Goal: Use online tool/utility: Utilize a website feature to perform a specific function

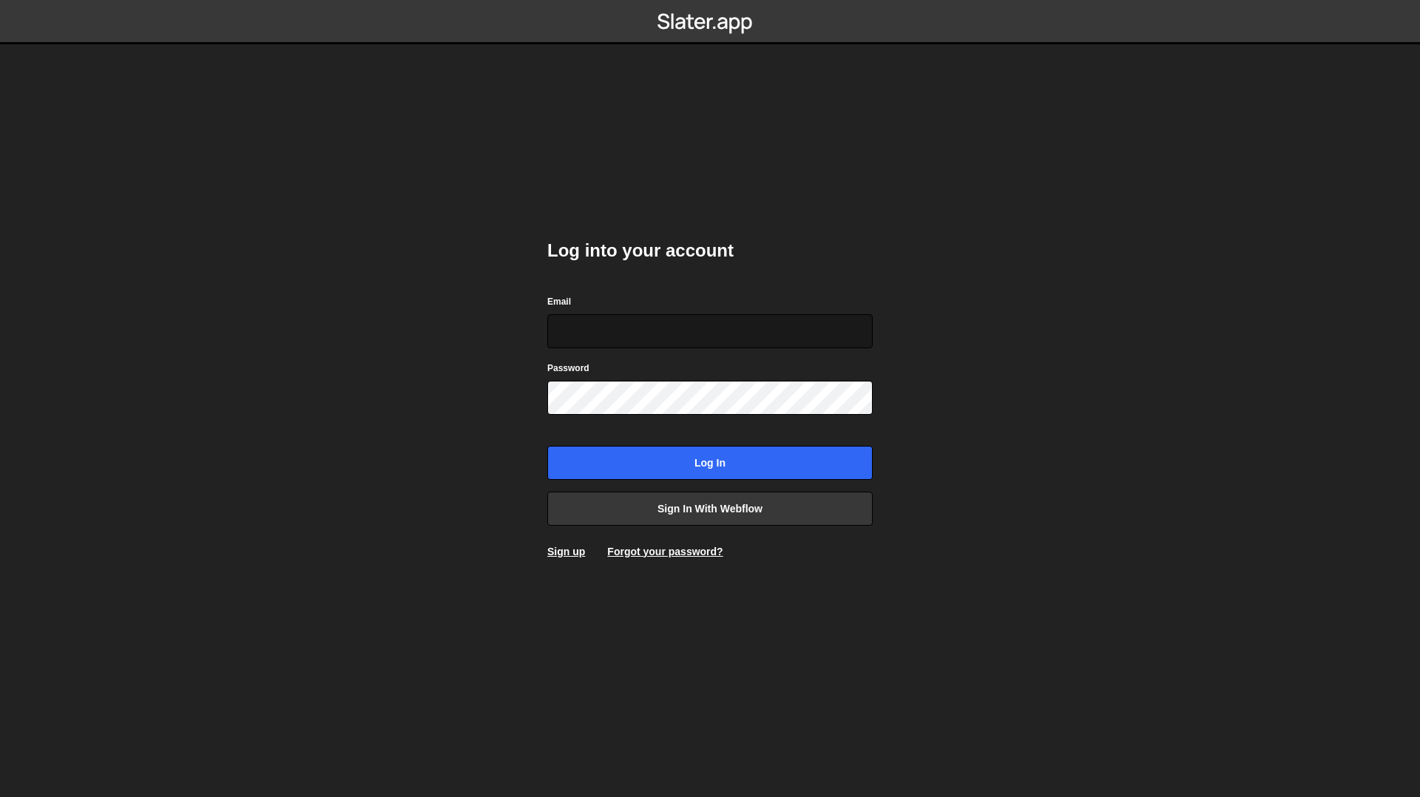
click at [622, 325] on input "Email" at bounding box center [709, 331] width 325 height 34
type input "[PERSON_NAME]@[PERSON_NAME].b"
click at [547, 446] on input "Log in" at bounding box center [709, 463] width 325 height 34
type input "[PERSON_NAME][EMAIL_ADDRESS][PERSON_NAME][DOMAIN_NAME]"
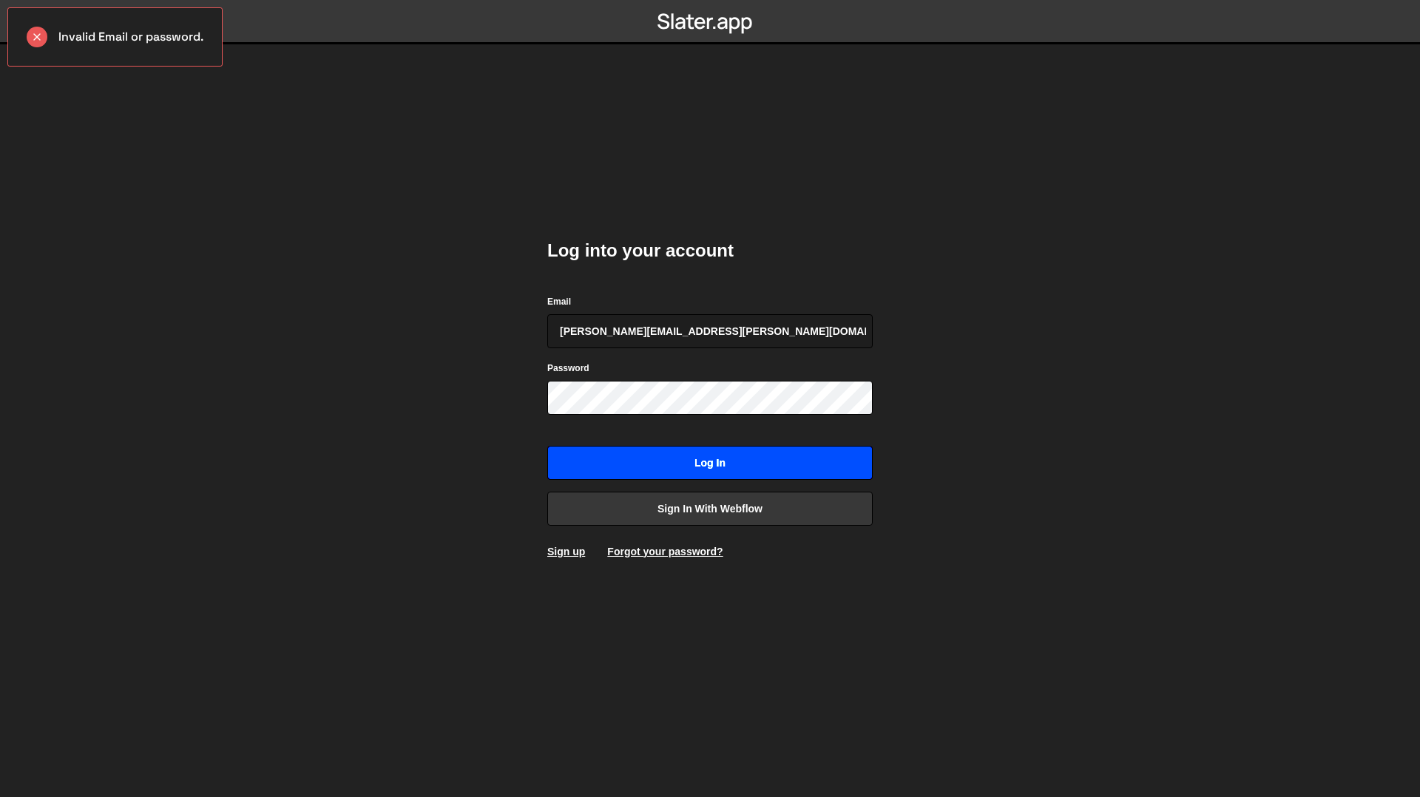
click at [694, 460] on input "Log in" at bounding box center [709, 463] width 325 height 34
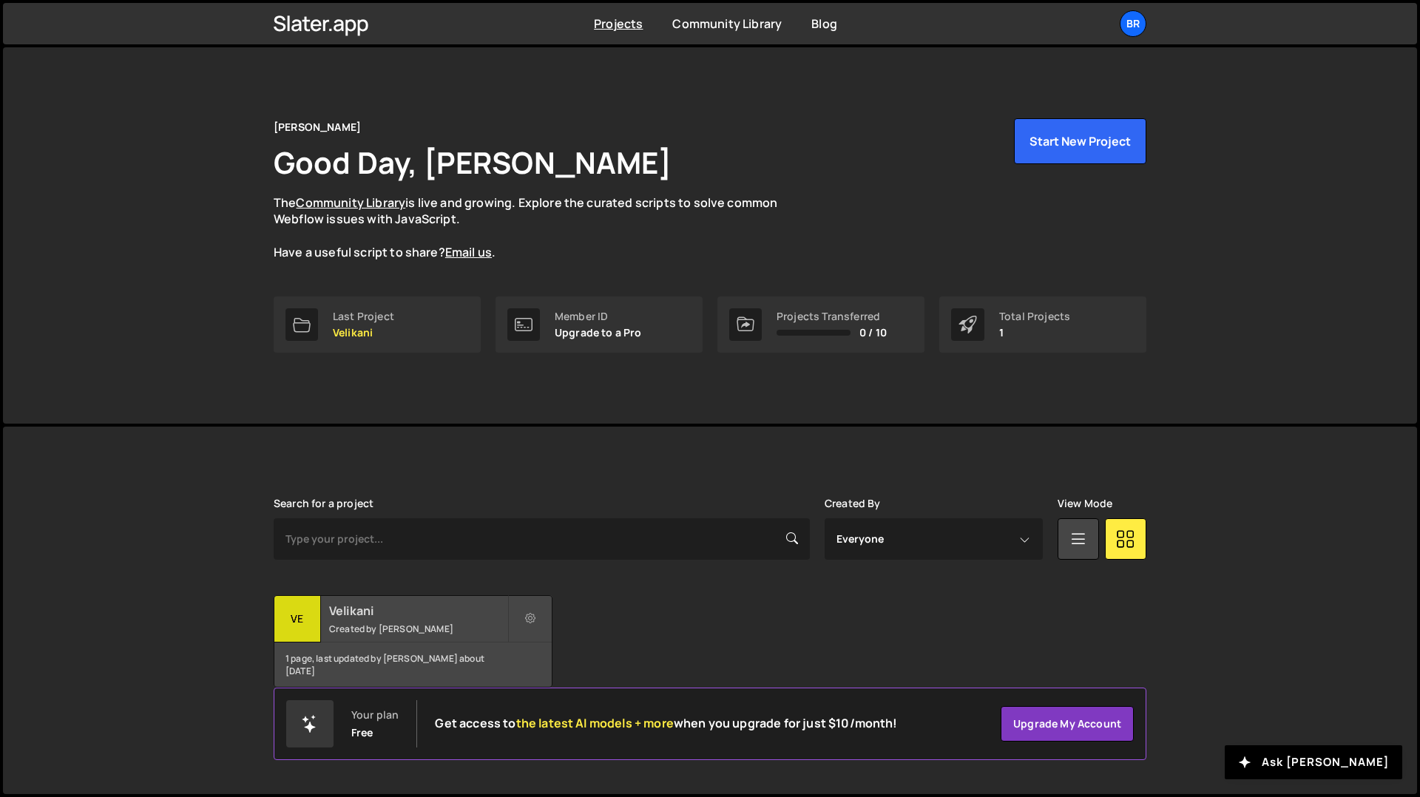
click at [408, 625] on small "Created by Nikol Churanova" at bounding box center [418, 629] width 178 height 13
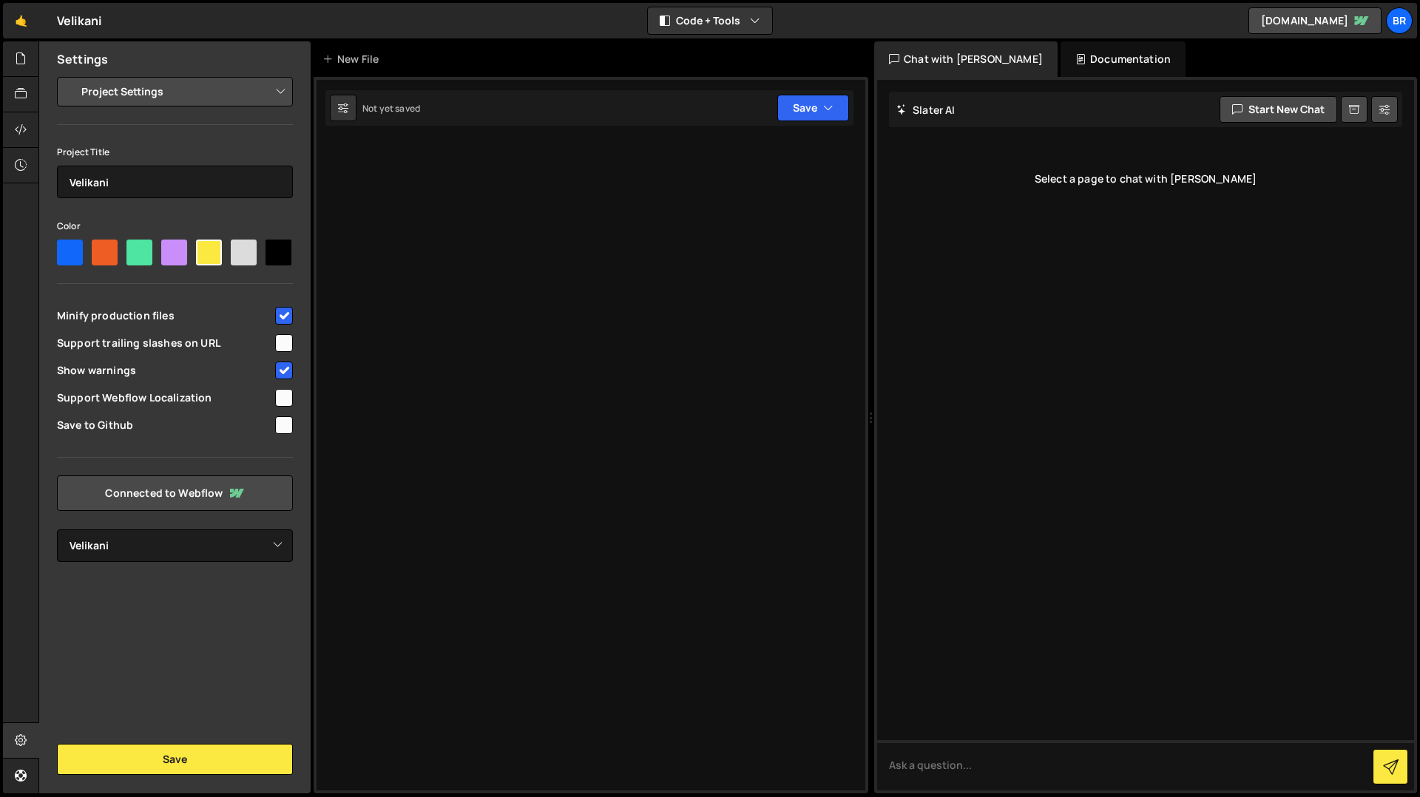
select select "67d83349c242ab1da48ae313"
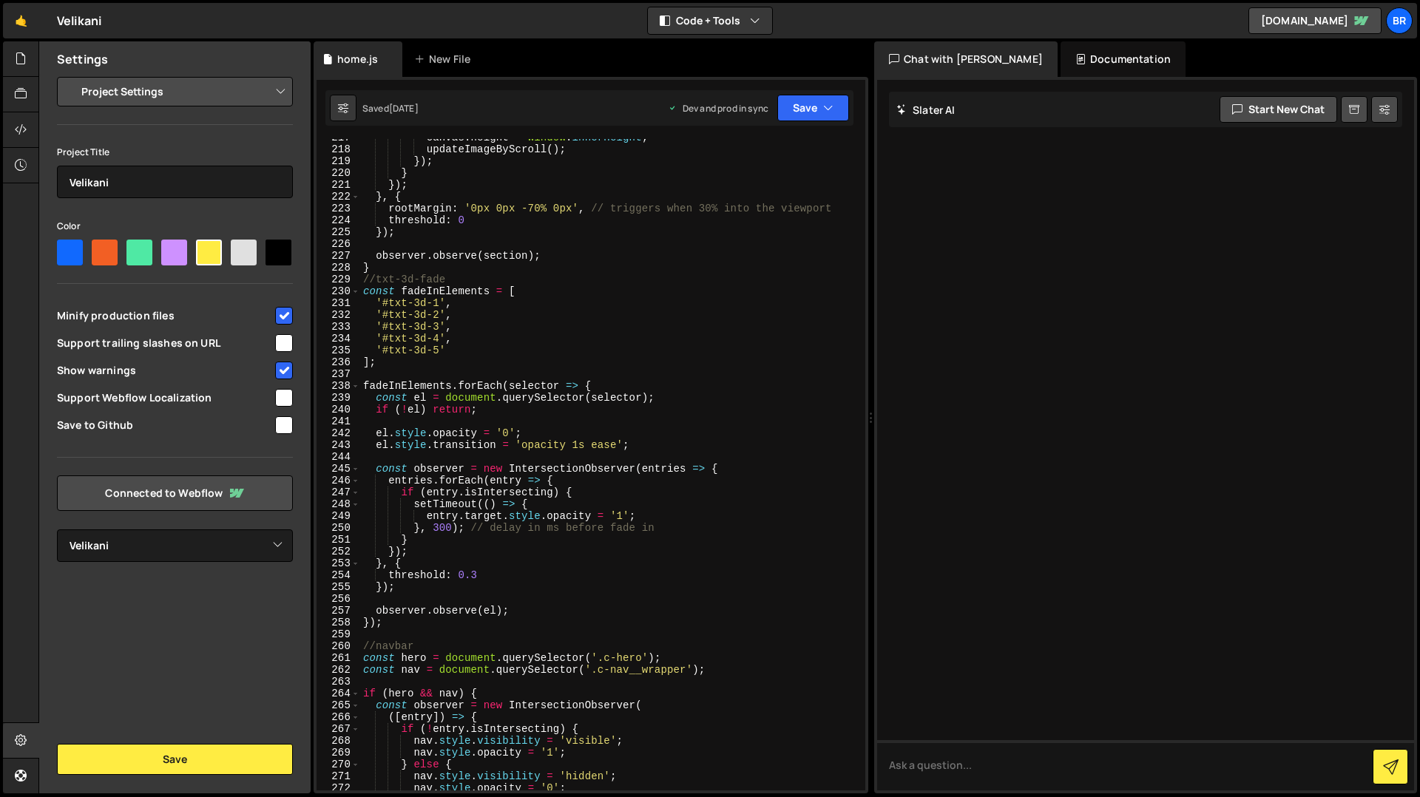
scroll to position [2647, 0]
type textarea "const el = document.querySelector(selector);"
click at [584, 394] on div "canvas . height = window . innerHeight ; updateImageByScroll ( ) ; }) ; } }) ; …" at bounding box center [609, 469] width 499 height 675
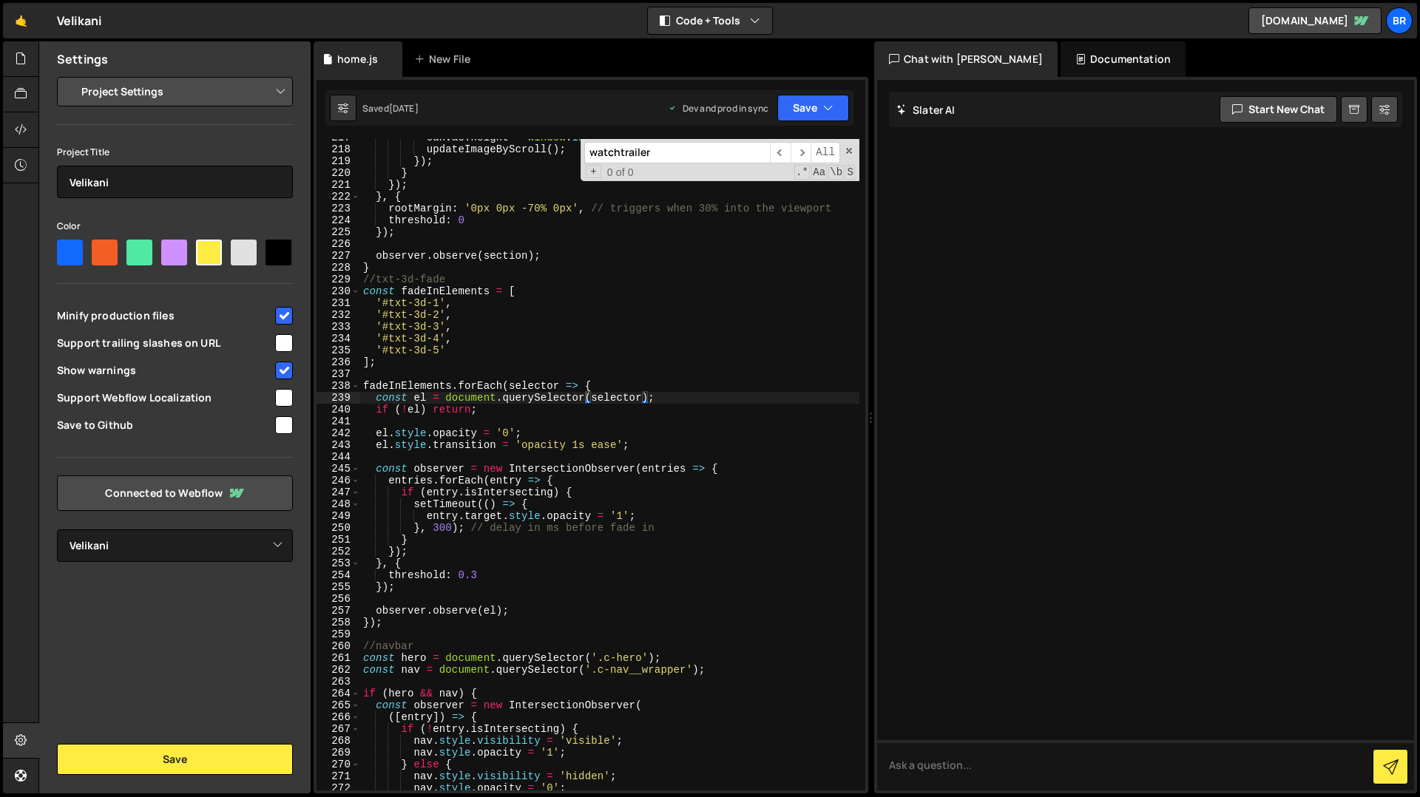
scroll to position [3213, 0]
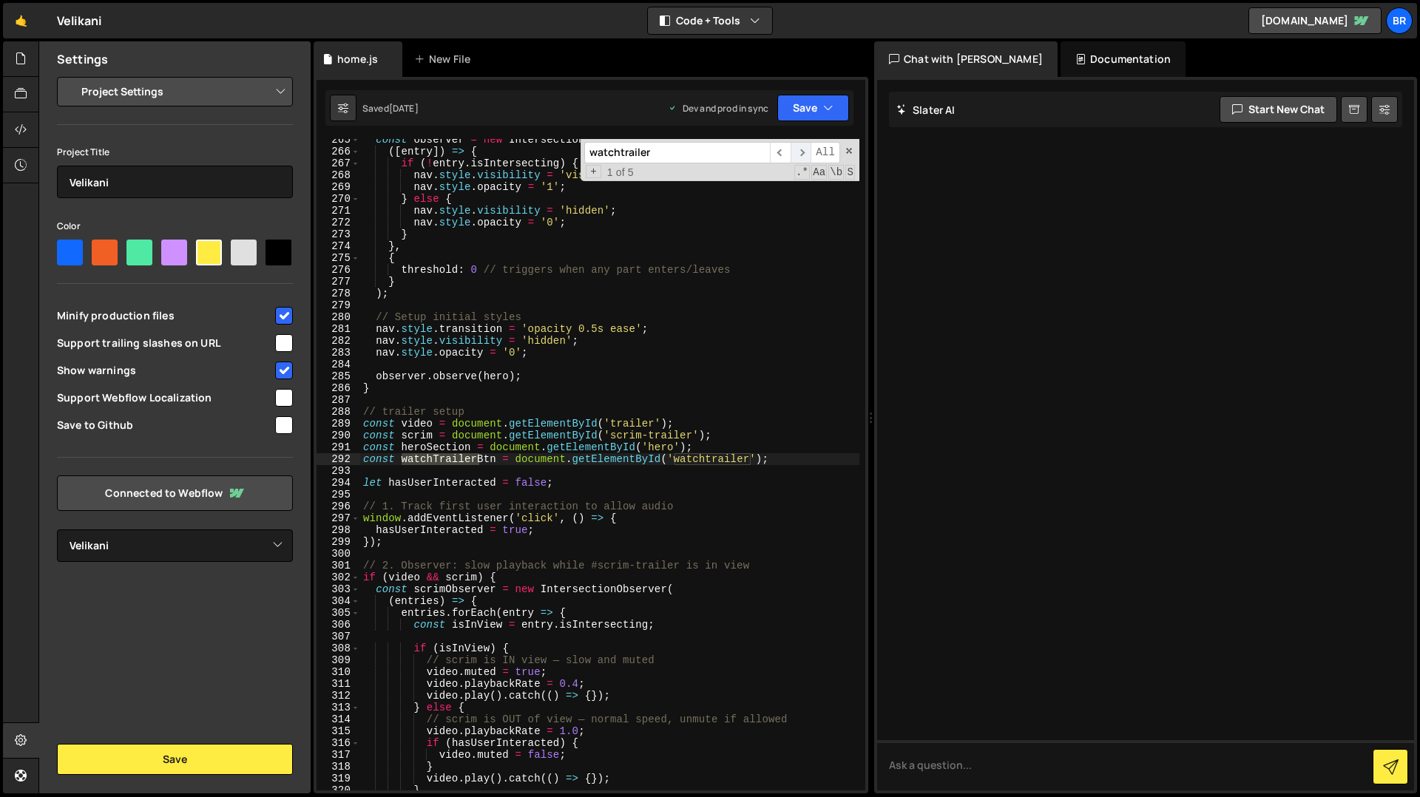
type input "watchtrailer"
click at [803, 154] on span "​" at bounding box center [801, 152] width 21 height 21
click at [780, 155] on span "​" at bounding box center [780, 152] width 21 height 21
click at [470, 417] on div "const observer = new IntersectionObserver ( ([ entry ]) => { if ( ! entry . isI…" at bounding box center [609, 471] width 499 height 675
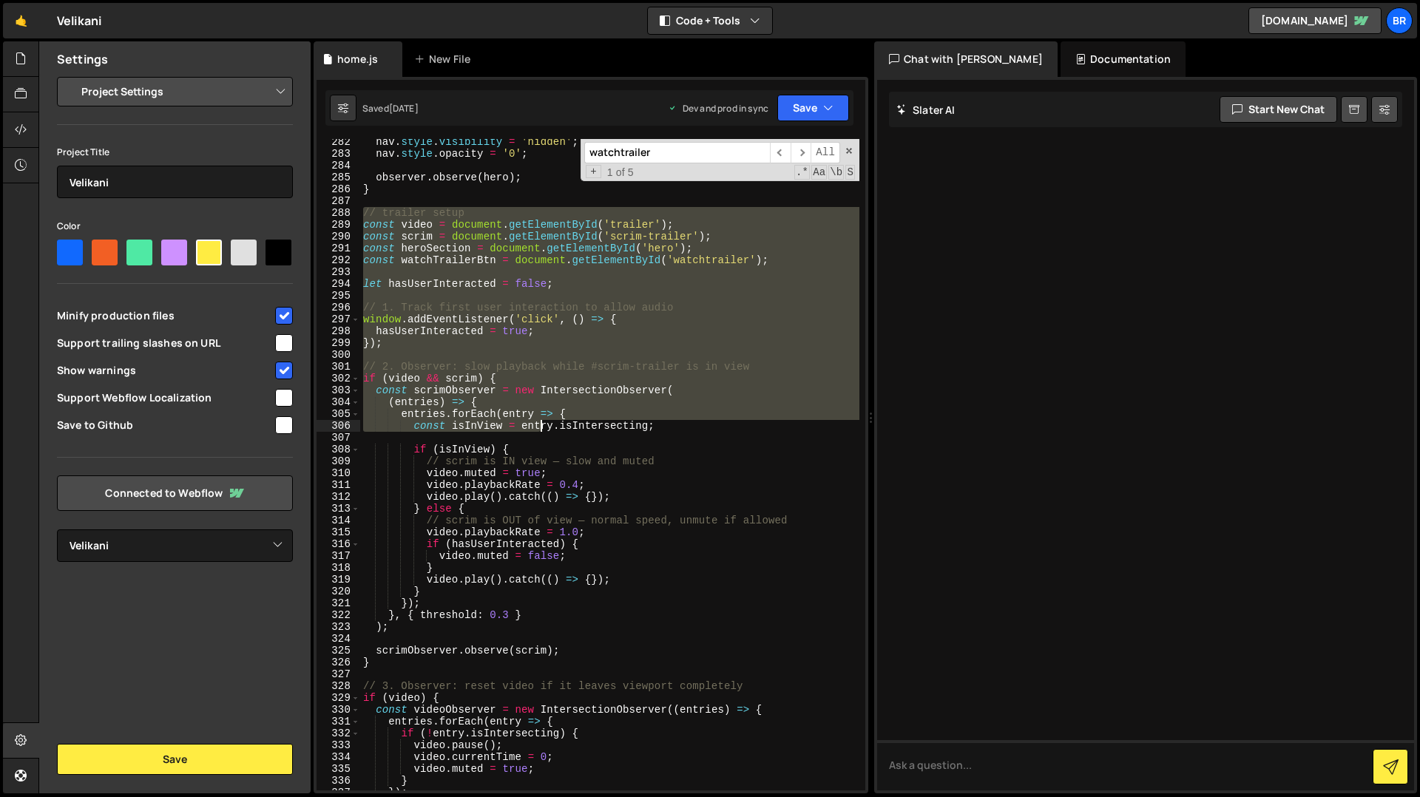
scroll to position [3411, 0]
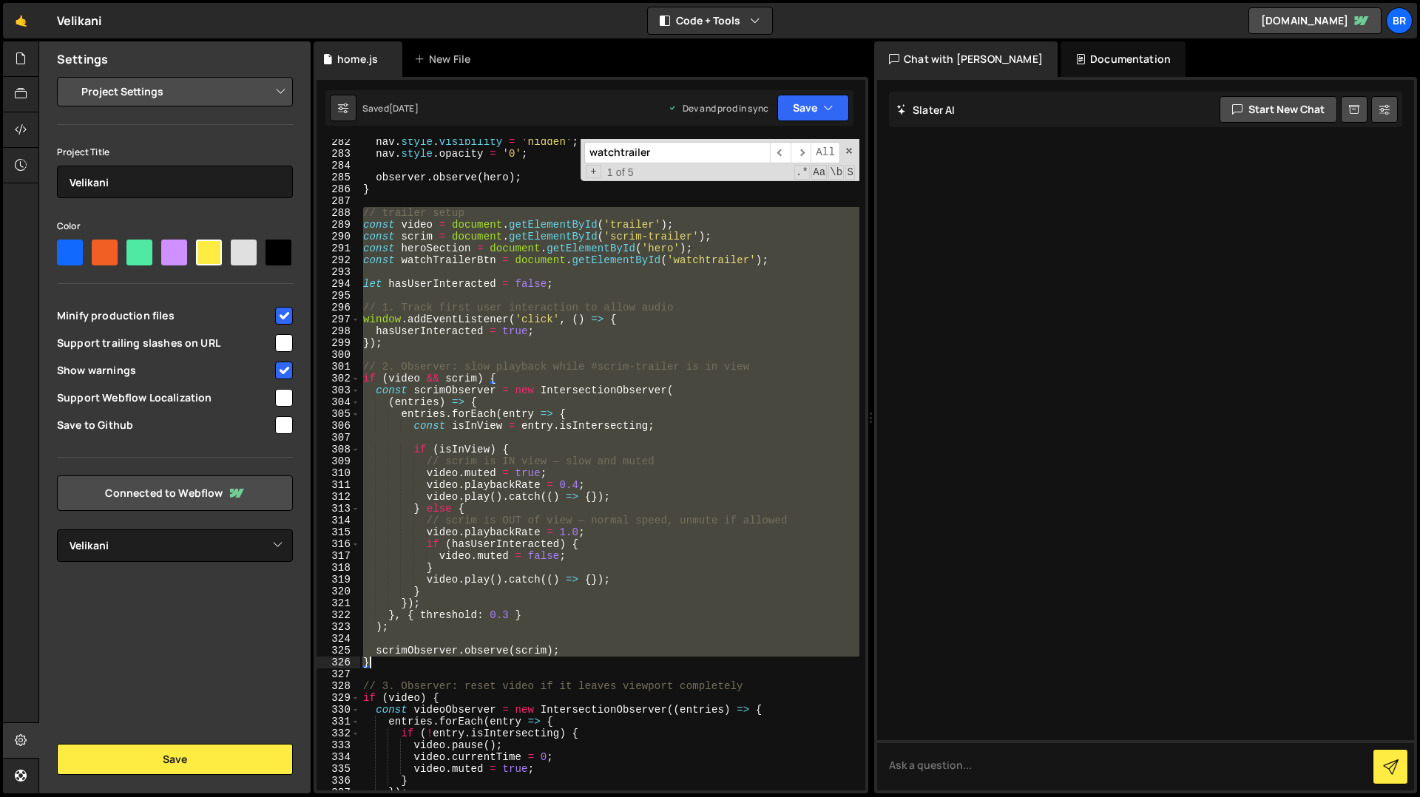
drag, startPoint x: 364, startPoint y: 411, endPoint x: 549, endPoint y: 669, distance: 317.6
click at [549, 669] on div "nav . style . visibility = 'hidden' ; nav . style . opacity = '0' ; observer . …" at bounding box center [609, 473] width 499 height 675
click at [449, 493] on div "nav . style . visibility = 'hidden' ; nav . style . opacity = '0' ; observer . …" at bounding box center [609, 465] width 499 height 652
drag, startPoint x: 362, startPoint y: 225, endPoint x: 504, endPoint y: 665, distance: 462.2
click at [504, 665] on div "nav . style . visibility = 'hidden' ; nav . style . opacity = '0' ; observer . …" at bounding box center [609, 473] width 499 height 675
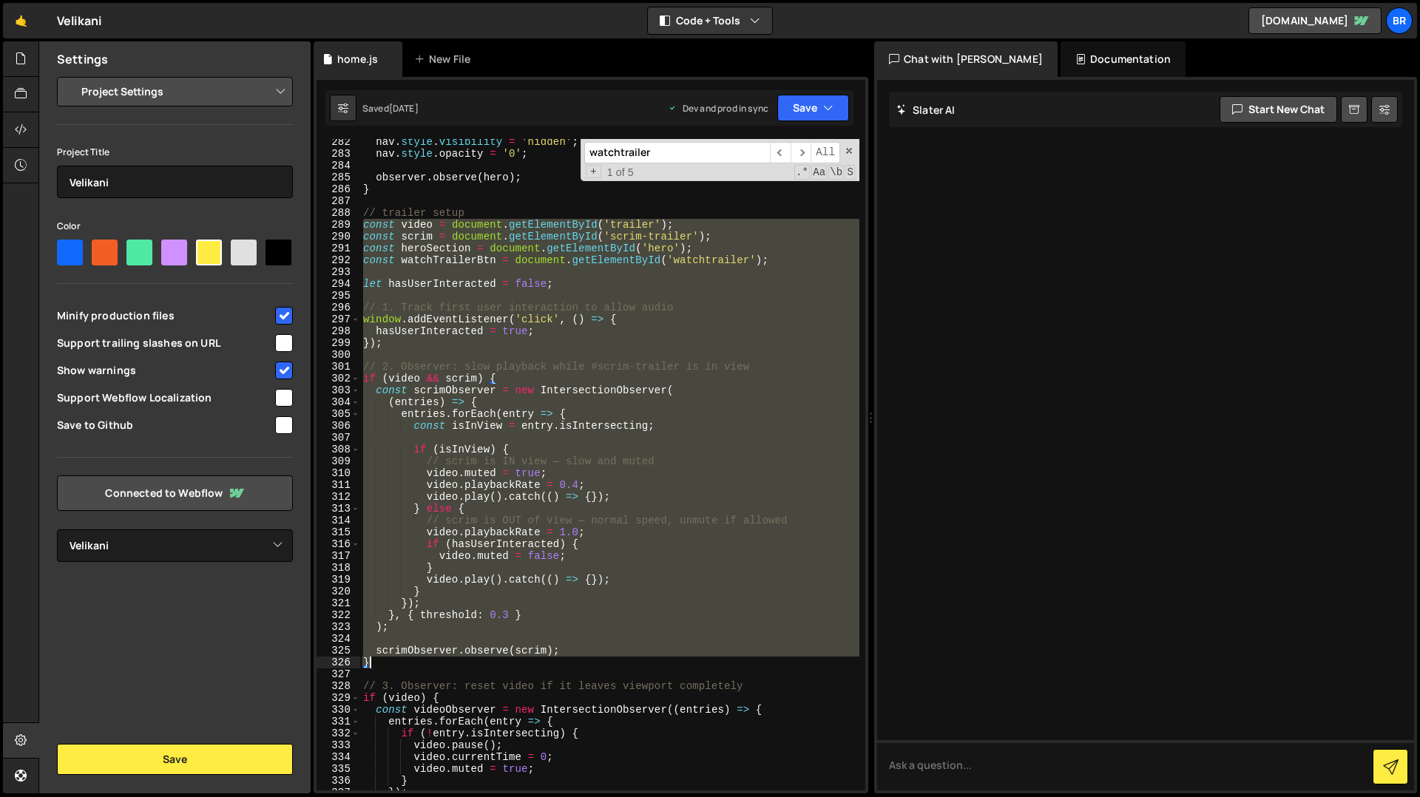
type textarea "scrimObserver.observe(scrim); }"
paste textarea
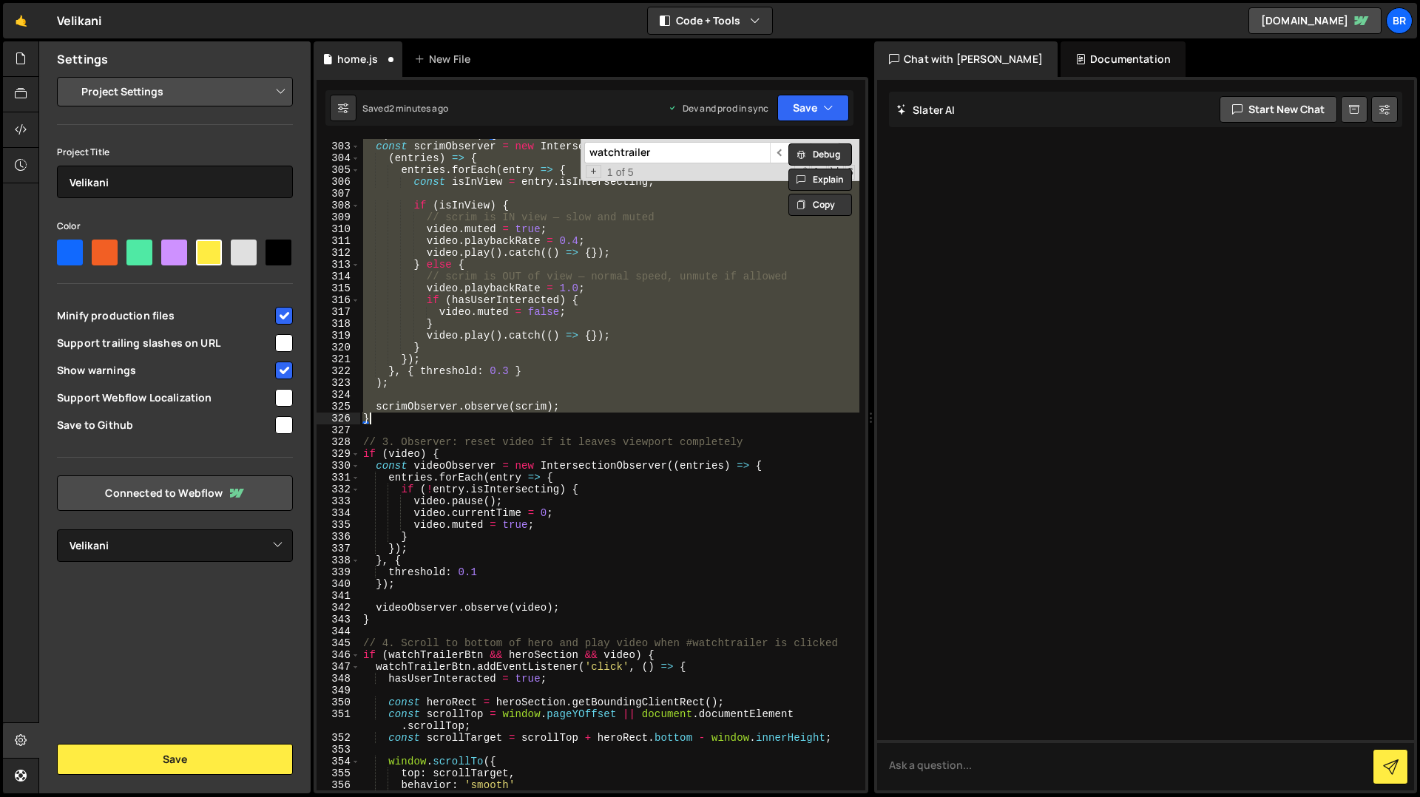
scroll to position [3656, 0]
click at [516, 328] on div "if ( video && scrim ) { const scrimObserver = new IntersectionObserver ( ( entr…" at bounding box center [609, 465] width 499 height 652
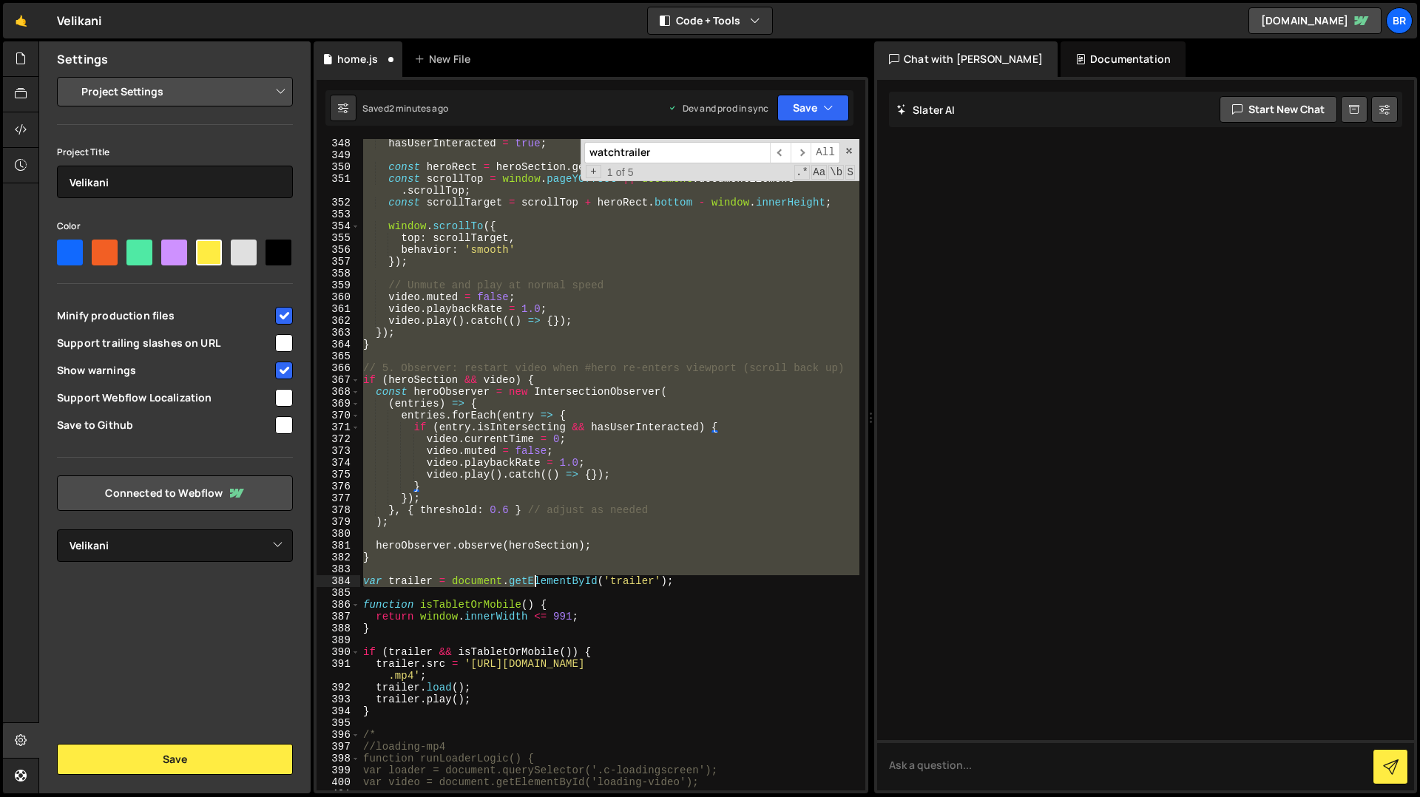
scroll to position [4236, 0]
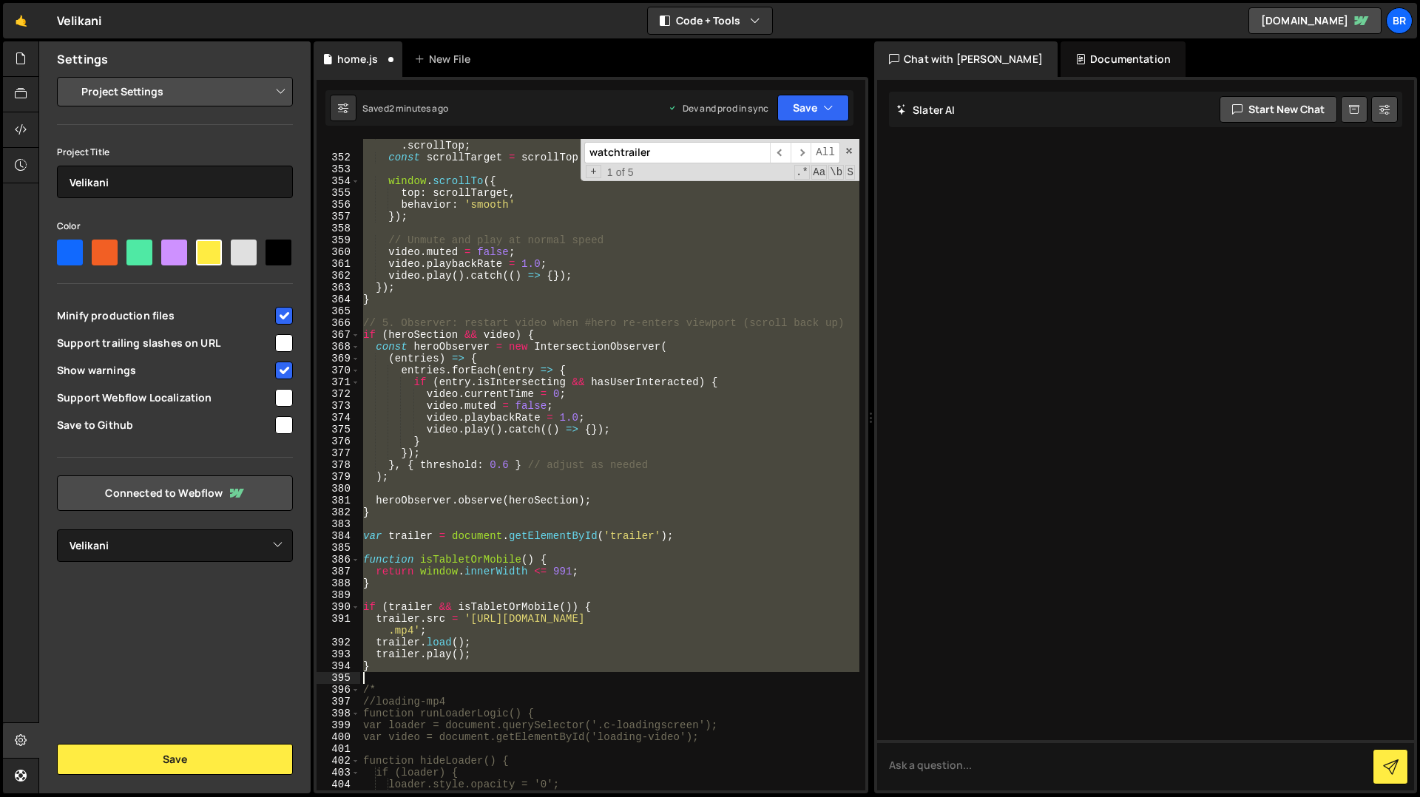
drag, startPoint x: 361, startPoint y: 203, endPoint x: 504, endPoint y: 672, distance: 490.9
click at [504, 672] on div "const scrollTop = window . pageYOffset || document . documentElement . scrollTo…" at bounding box center [609, 471] width 499 height 687
type textarea "}"
paste textarea
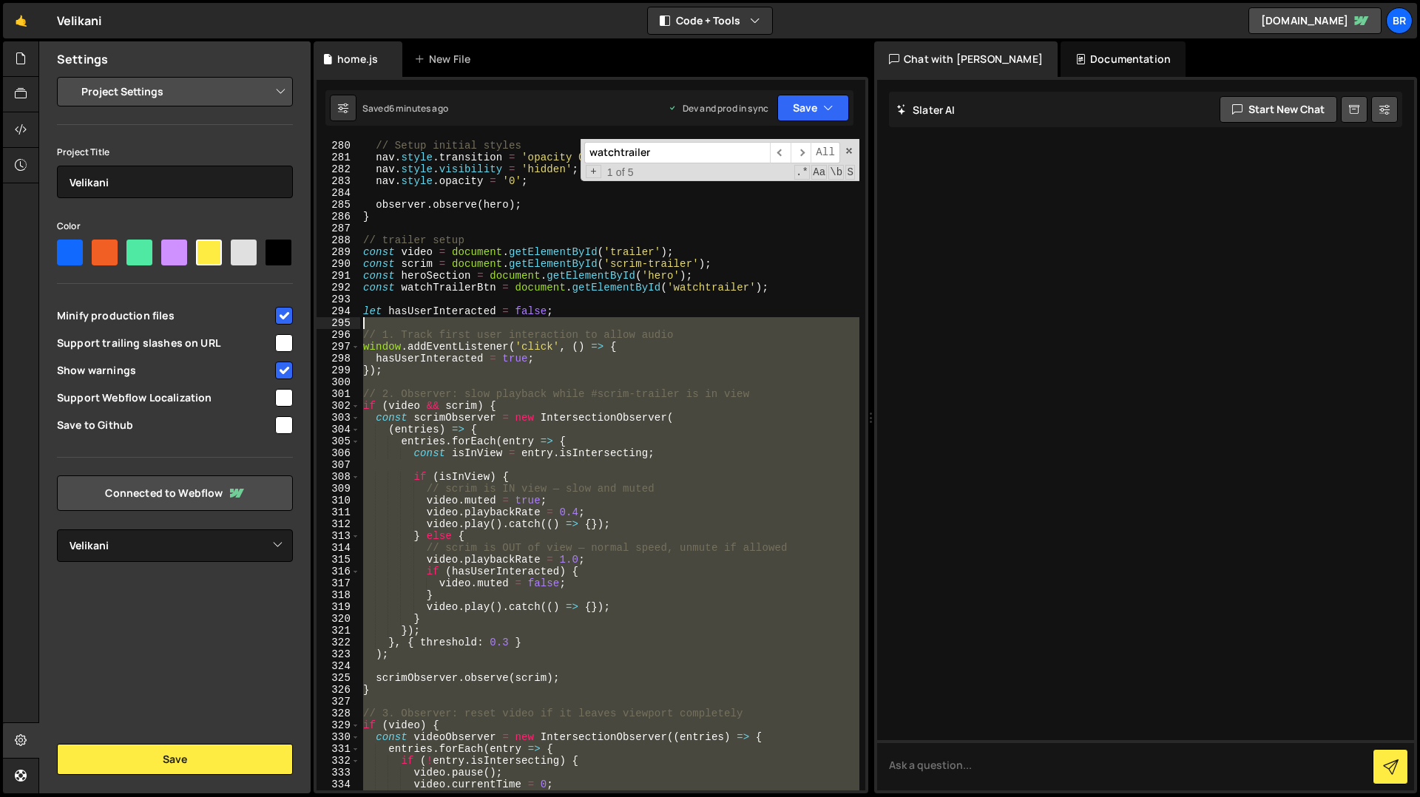
scroll to position [3237, 0]
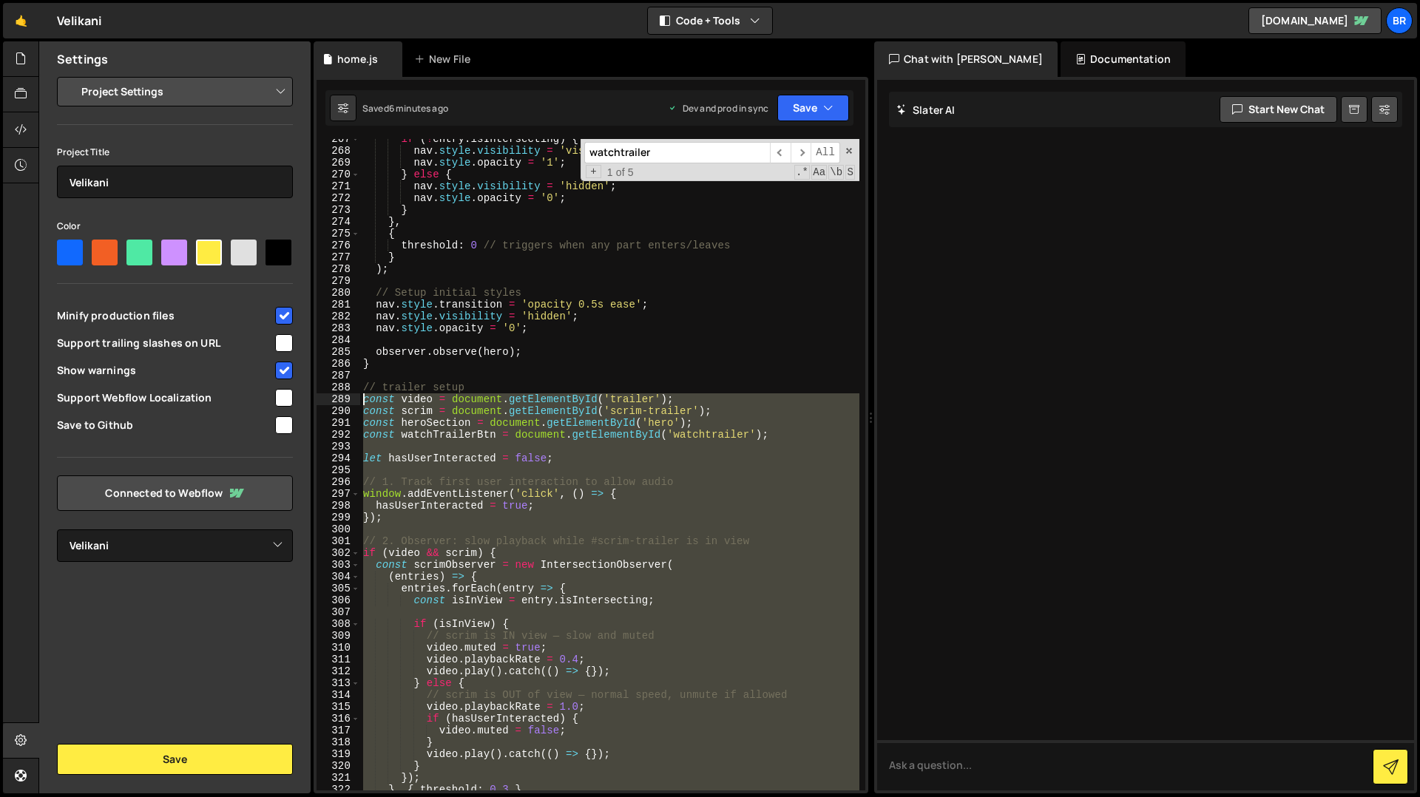
drag, startPoint x: 380, startPoint y: 743, endPoint x: 363, endPoint y: 402, distance: 341.4
click at [363, 402] on div "if ( ! entry . isIntersecting ) { nav . style . visibility = 'visible' ; nav . …" at bounding box center [609, 470] width 499 height 675
type textarea "const video = document.getElementById('trailer'); const scrim = document.getEle…"
paste textarea
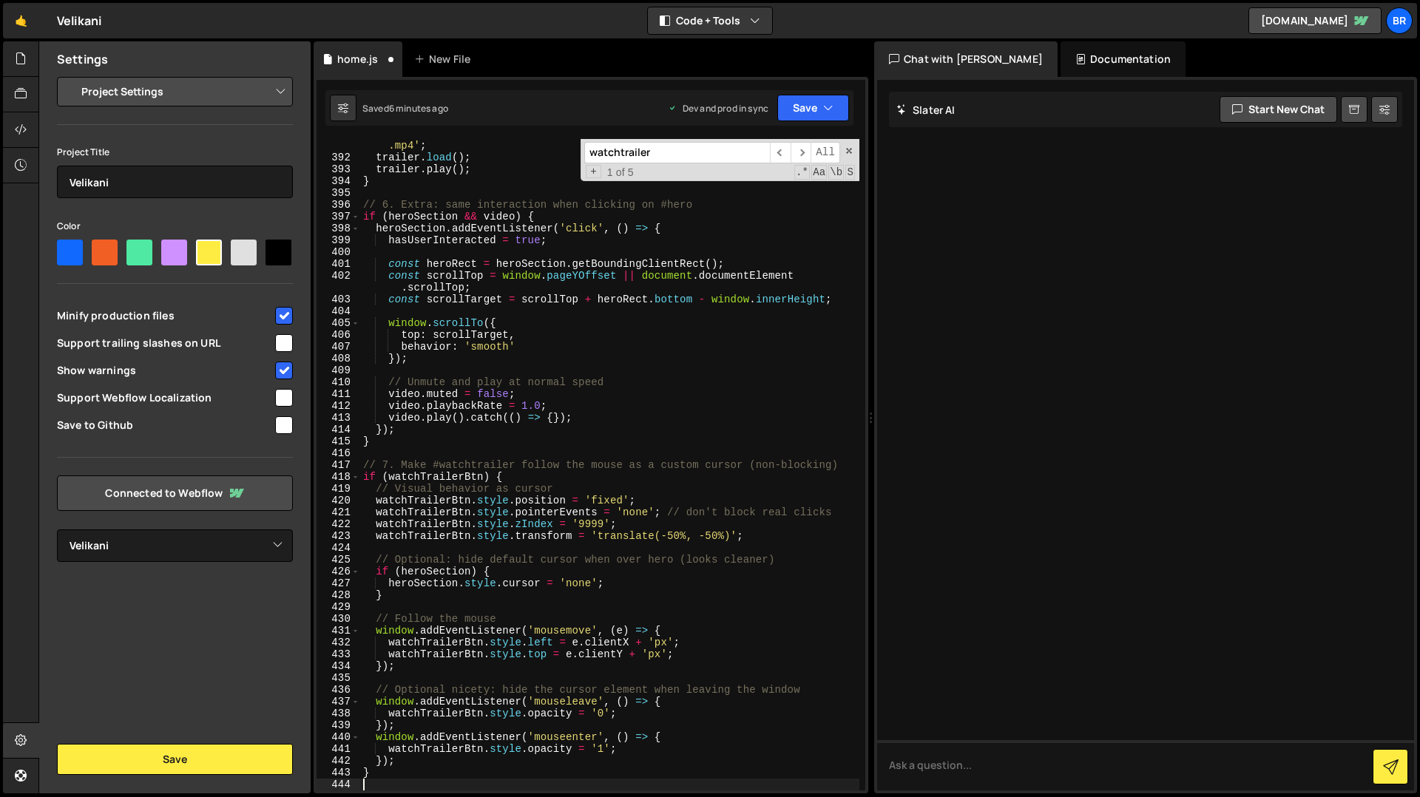
scroll to position [4721, 0]
type textarea "}"
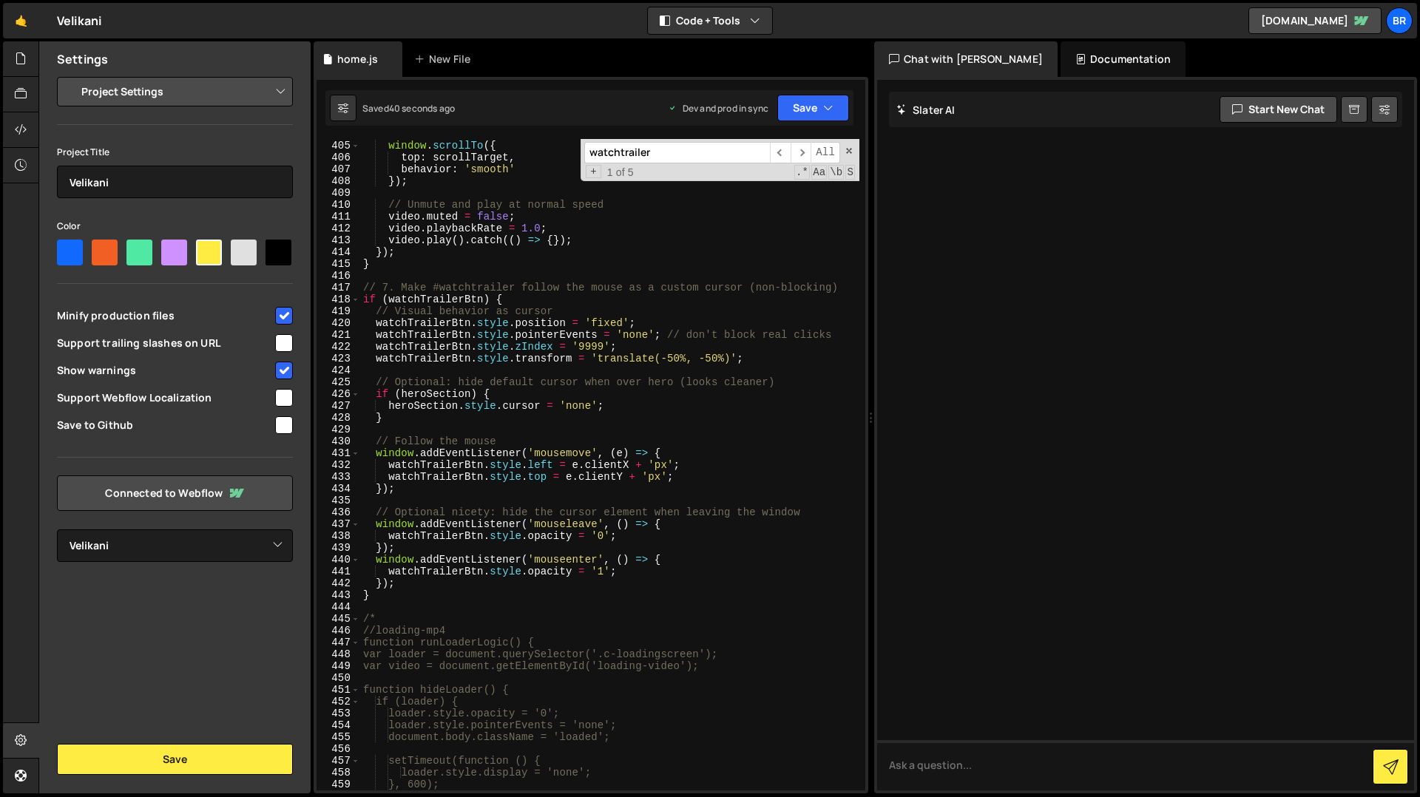
scroll to position [4899, 0]
type textarea "}"
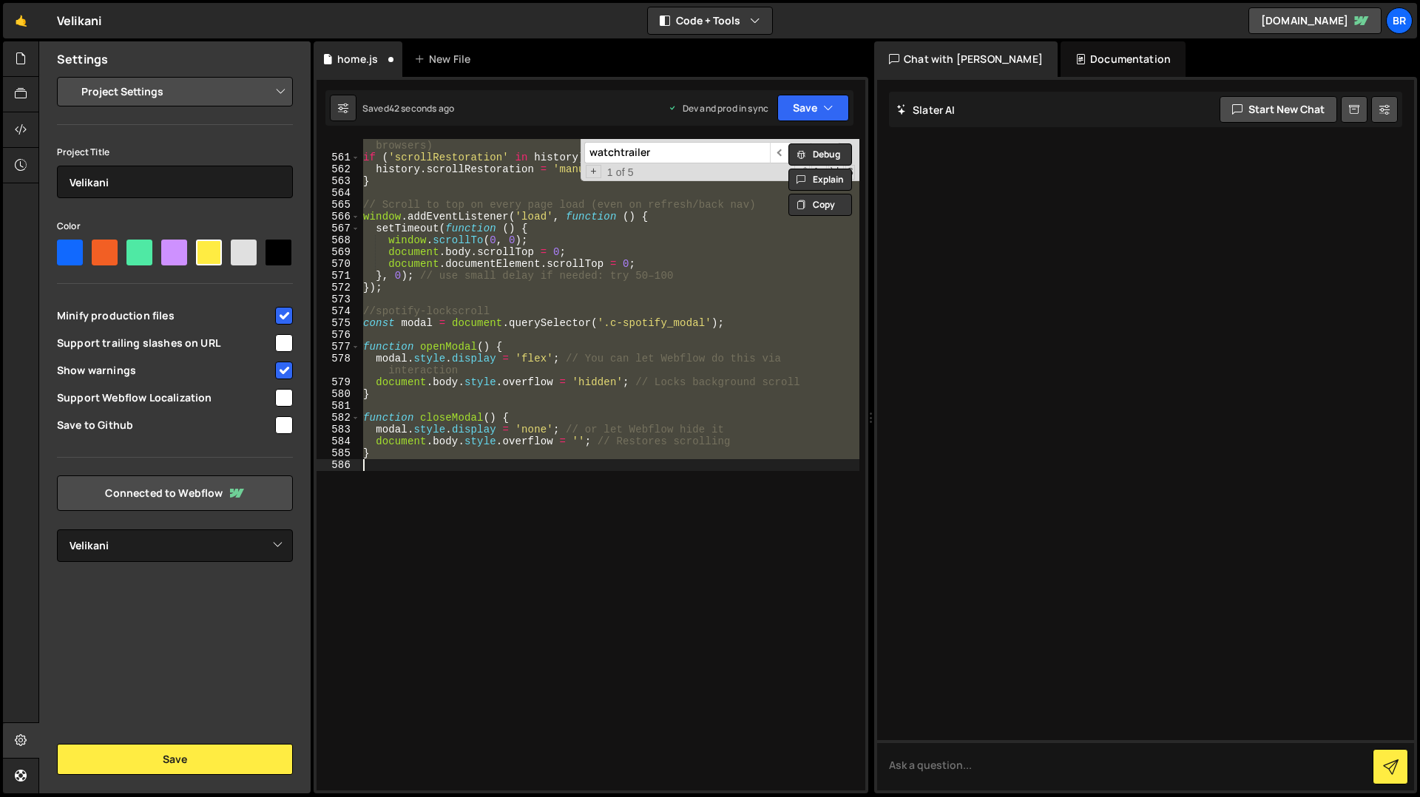
scroll to position [6758, 0]
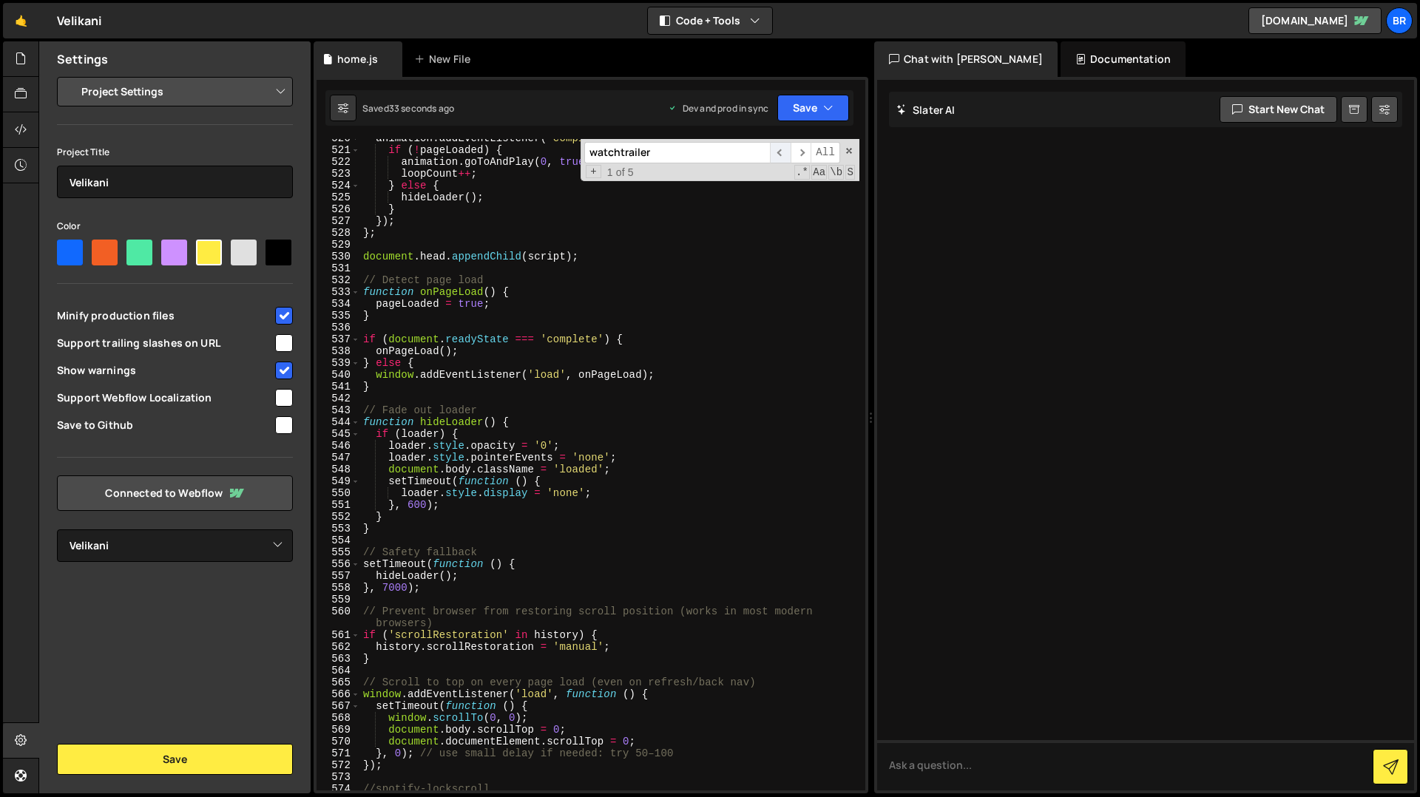
click at [783, 158] on span "​" at bounding box center [780, 152] width 21 height 21
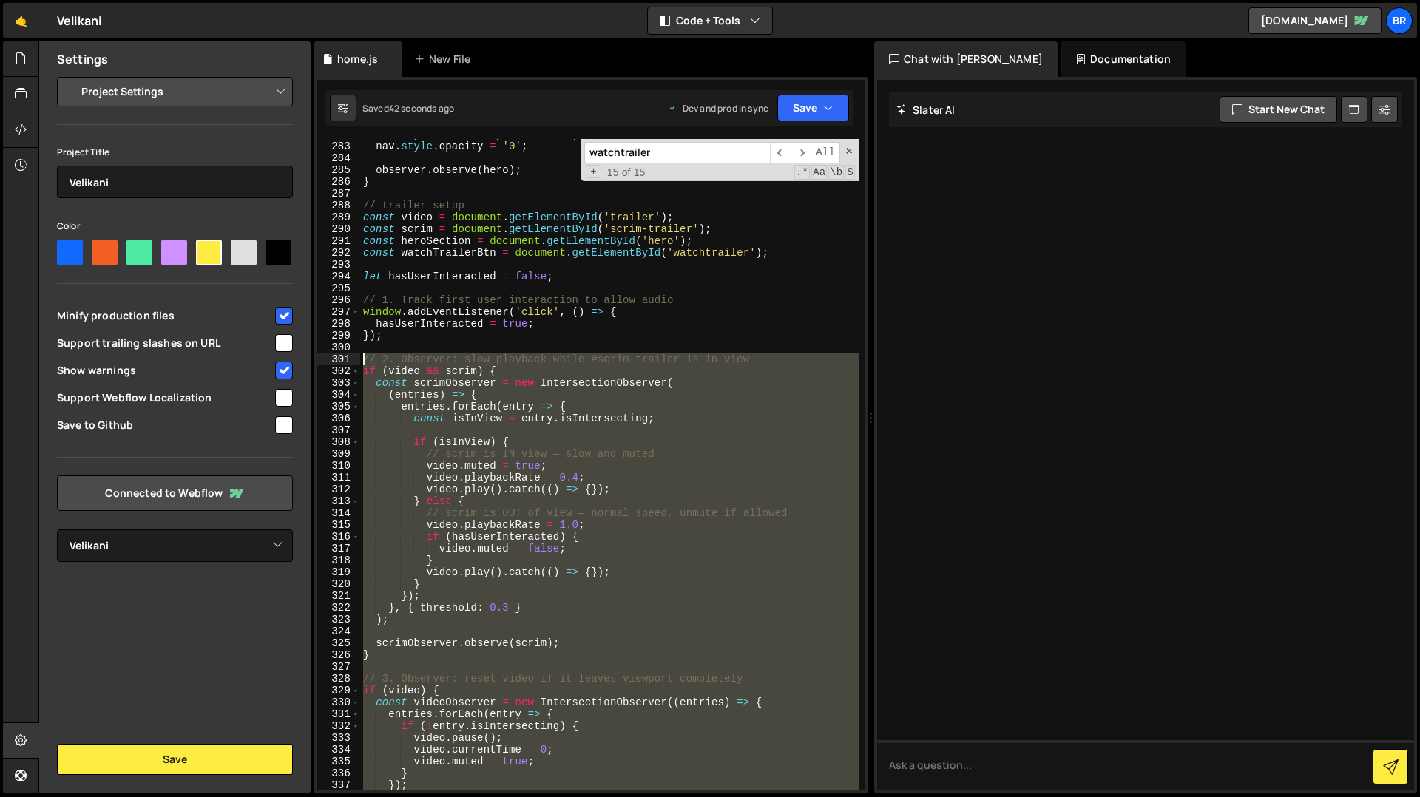
scroll to position [3369, 0]
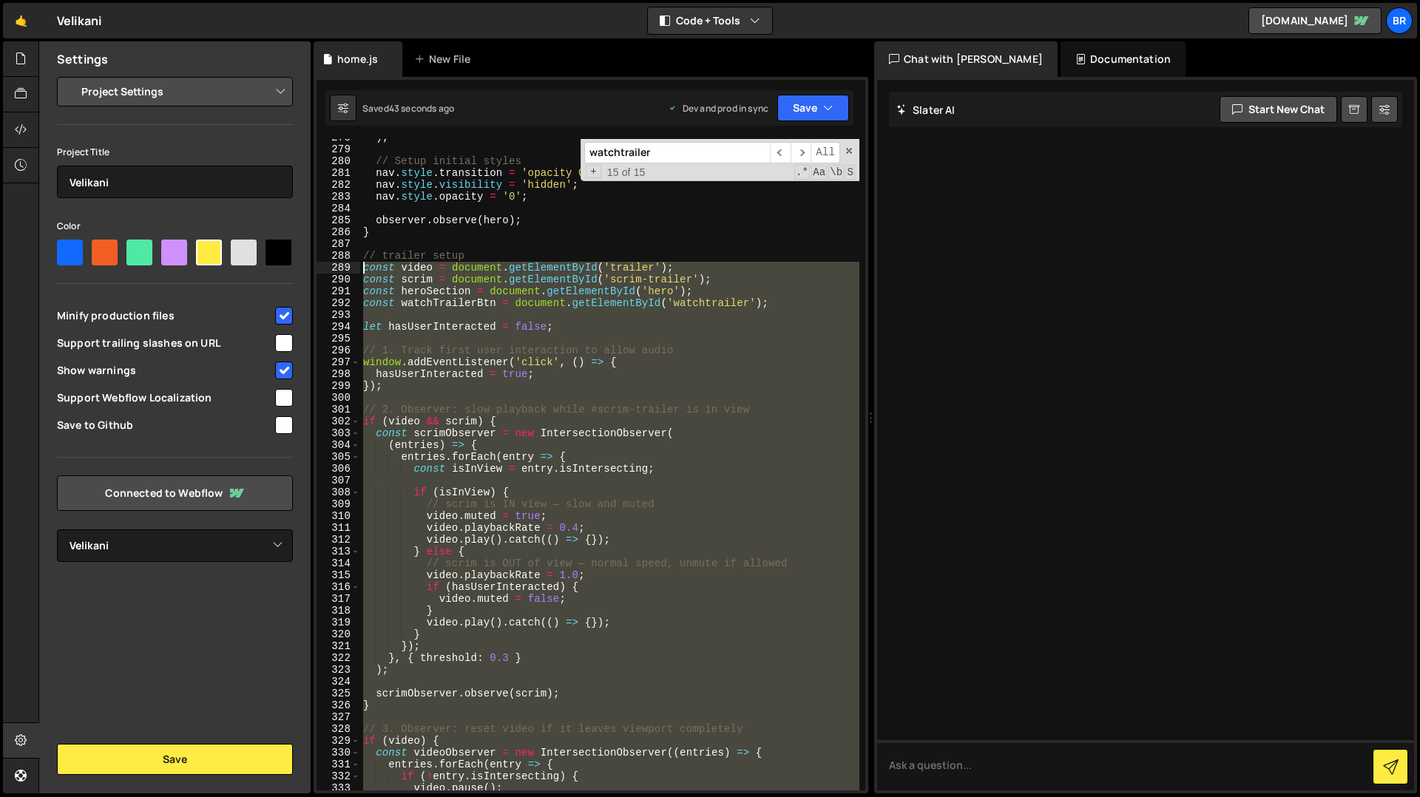
drag, startPoint x: 382, startPoint y: 496, endPoint x: 359, endPoint y: 271, distance: 226.0
click at [359, 271] on div "} 278 279 280 281 282 283 284 285 286 287 288 289 290 291 292 293 294 295 296 2…" at bounding box center [591, 465] width 549 height 652
type textarea "const video = document.getElementById('trailer'); const scrim = document.getEle…"
paste textarea
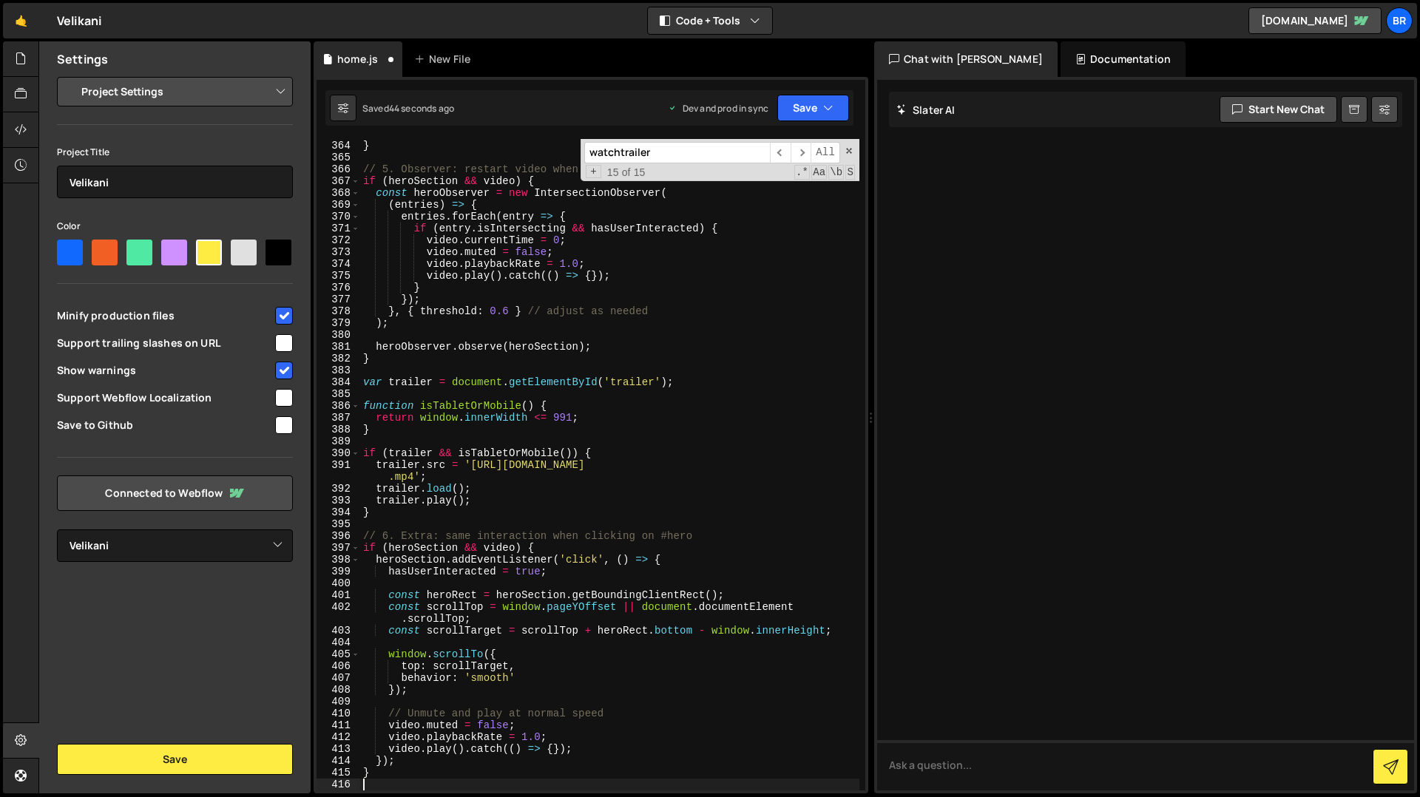
scroll to position [4390, 0]
